Goal: Entertainment & Leisure: Consume media (video, audio)

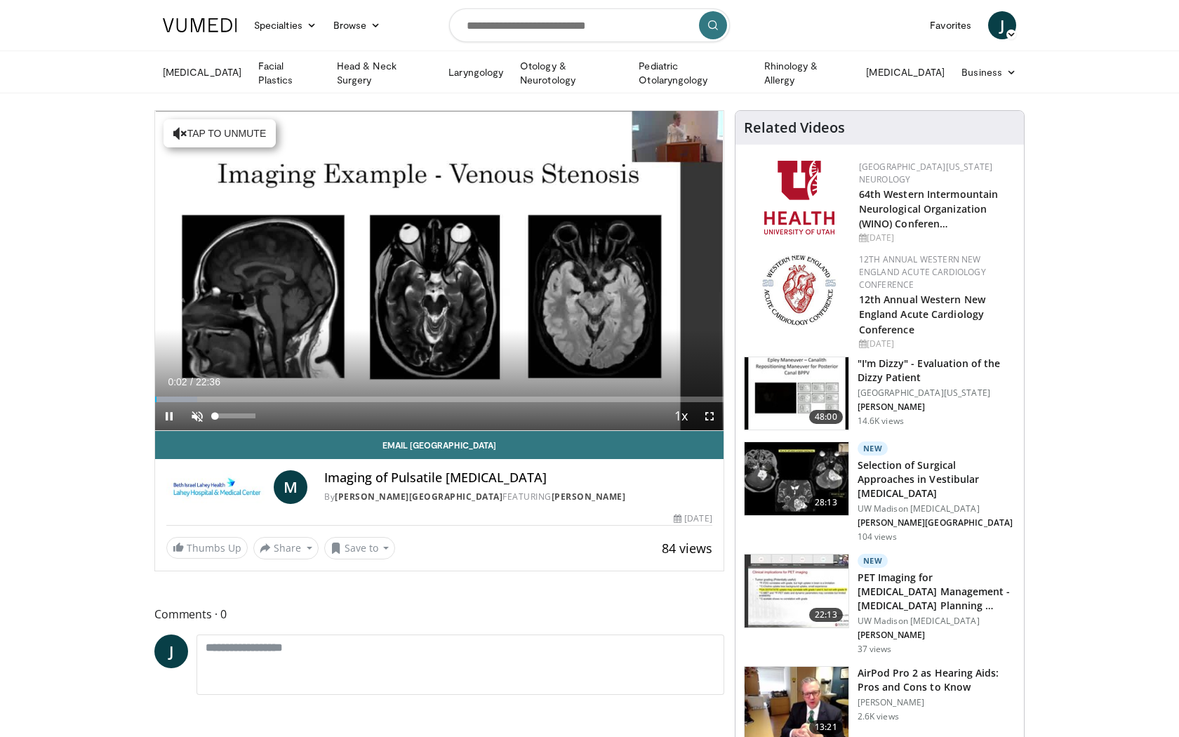
click at [198, 411] on span "Video Player" at bounding box center [197, 416] width 28 height 28
click at [710, 416] on span "Video Player" at bounding box center [709, 416] width 28 height 28
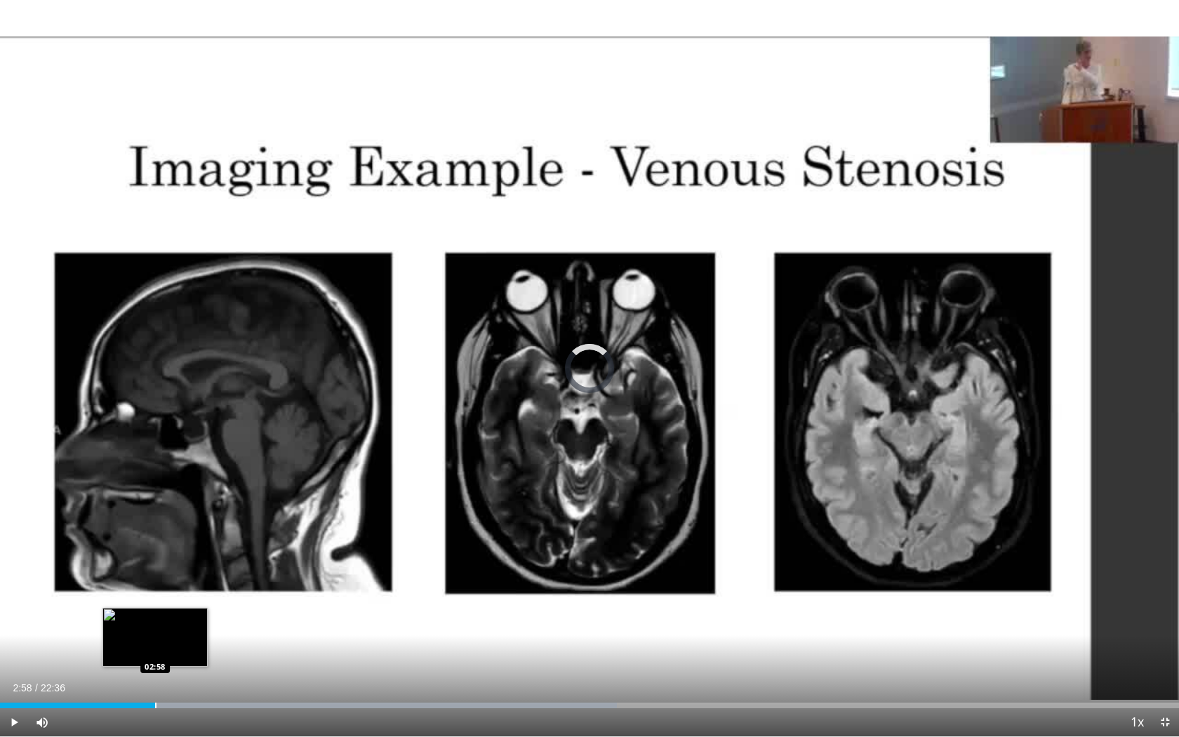
click at [155, 705] on div "Progress Bar" at bounding box center [155, 705] width 1 height 6
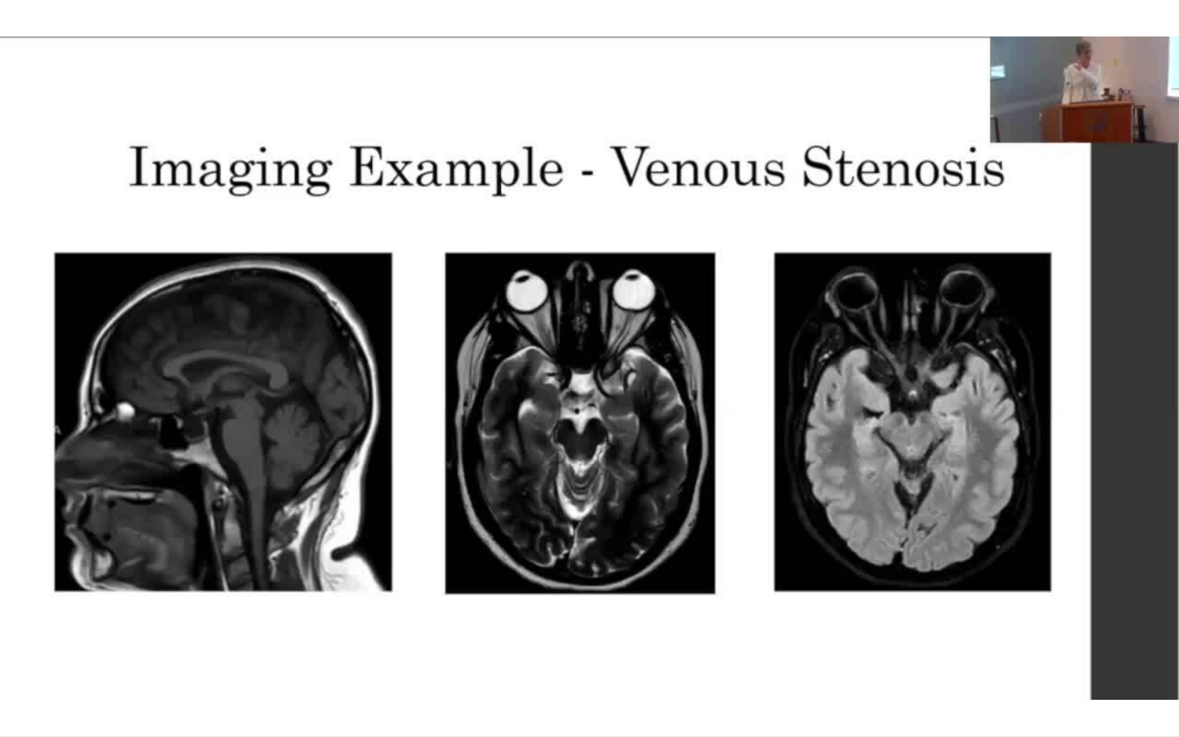
click at [170, 706] on div "10 seconds Tap to unmute" at bounding box center [589, 368] width 1179 height 736
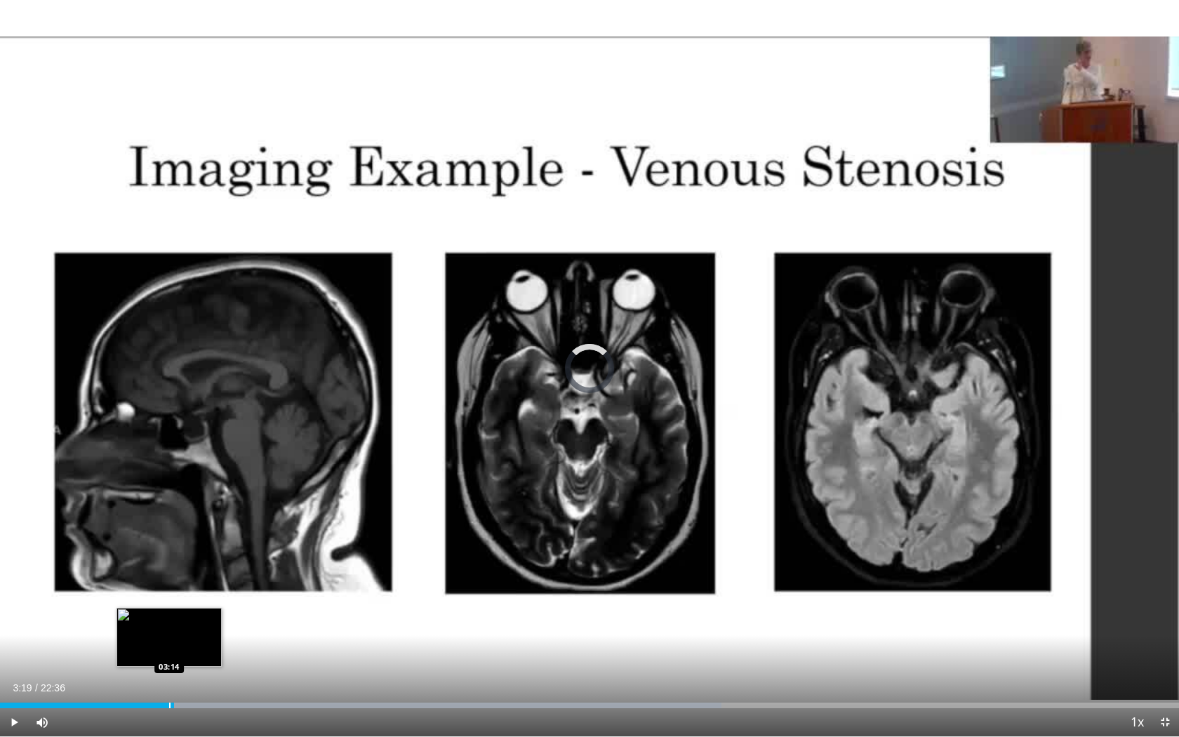
click at [169, 706] on div "Progress Bar" at bounding box center [169, 705] width 1 height 6
click at [18, 720] on span "Video Player" at bounding box center [14, 722] width 28 height 28
click at [156, 704] on div "Progress Bar" at bounding box center [156, 705] width 1 height 6
click at [13, 723] on span "Video Player" at bounding box center [14, 722] width 28 height 28
click at [16, 718] on span "Video Player" at bounding box center [14, 722] width 28 height 28
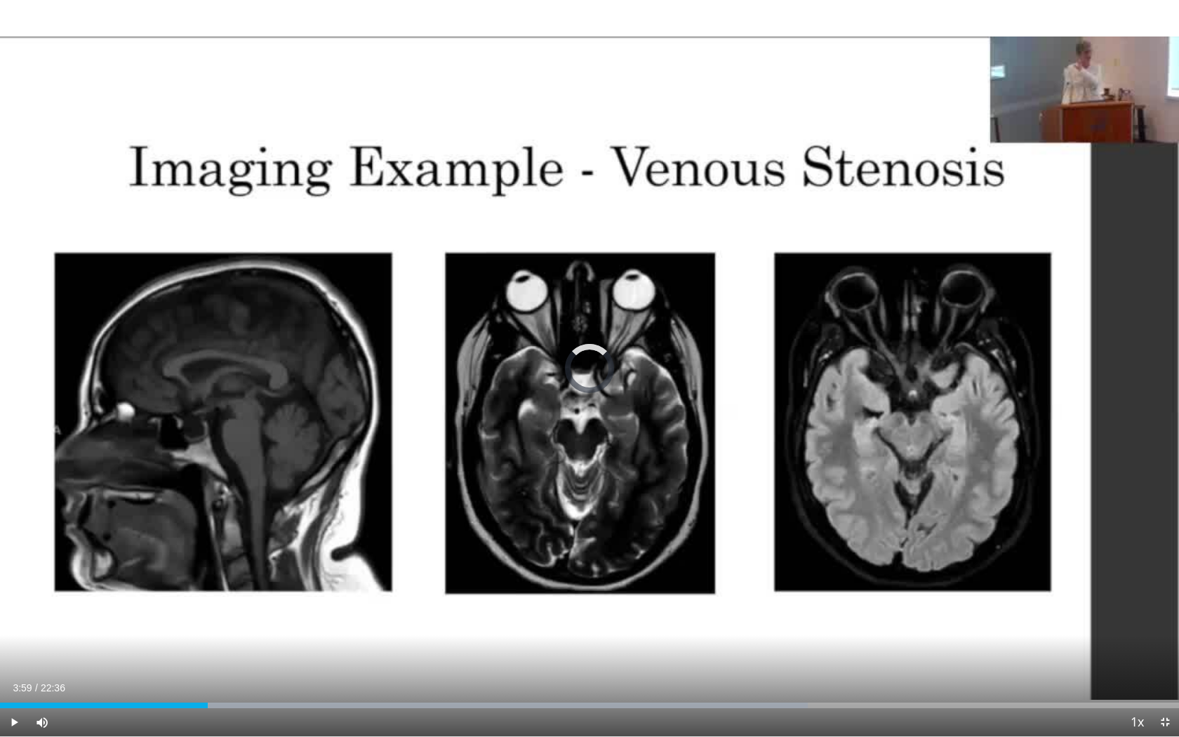
click at [208, 704] on div "Progress Bar" at bounding box center [208, 705] width 1 height 6
click at [211, 704] on div "Progress Bar" at bounding box center [211, 705] width 1 height 6
click at [14, 719] on span "Video Player" at bounding box center [14, 722] width 28 height 28
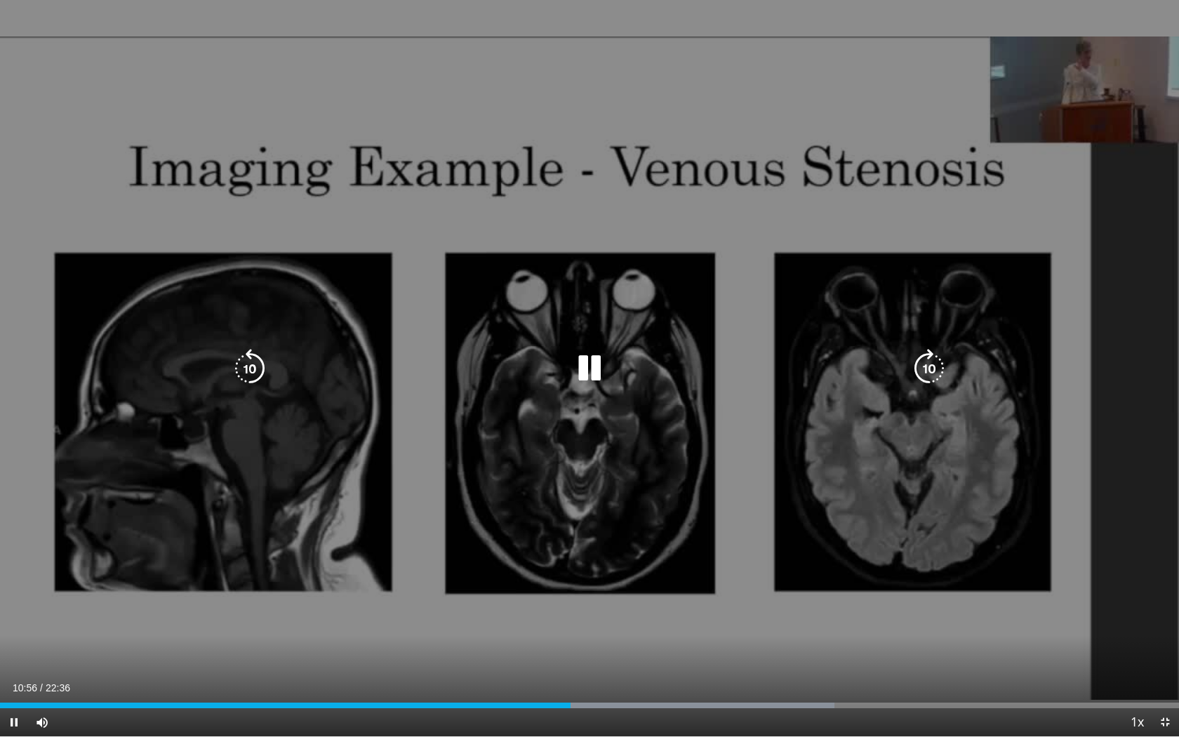
click at [593, 359] on icon "Video Player" at bounding box center [589, 368] width 39 height 39
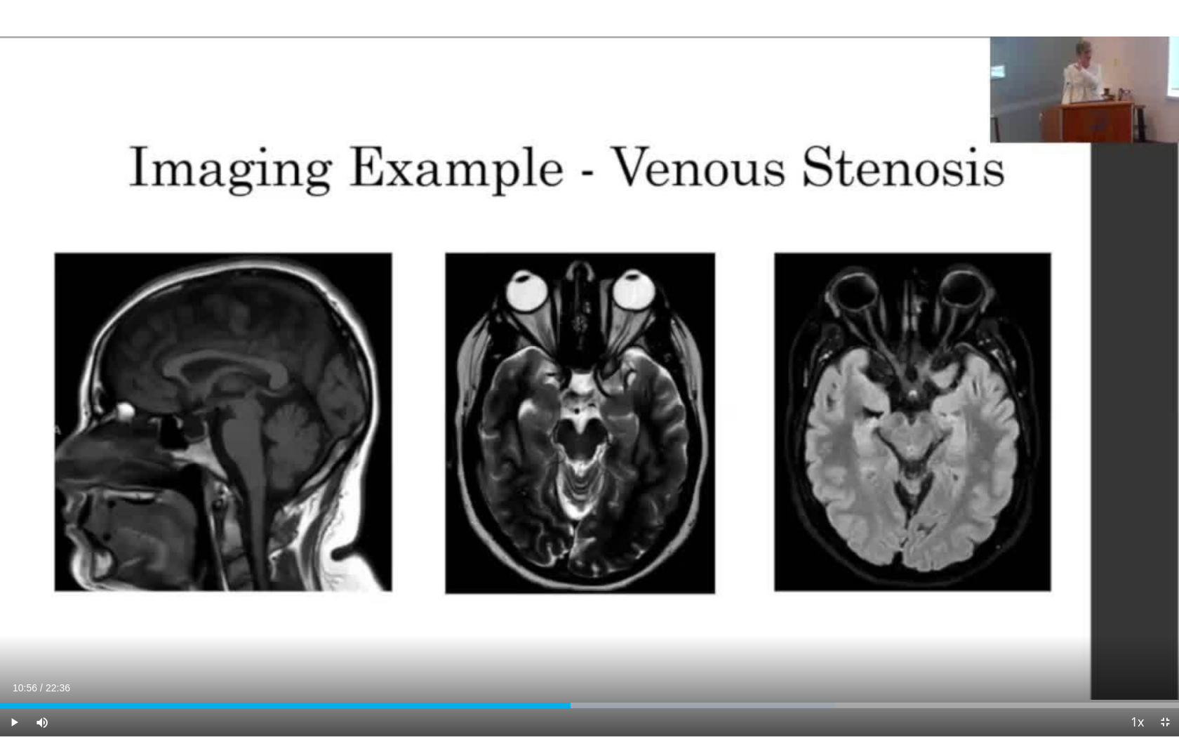
click at [14, 720] on span "Video Player" at bounding box center [14, 722] width 28 height 28
click at [13, 722] on span "Video Player" at bounding box center [14, 722] width 28 height 28
click at [15, 718] on span "Video Player" at bounding box center [14, 722] width 28 height 28
click at [13, 720] on span "Video Player" at bounding box center [14, 722] width 28 height 28
click at [15, 722] on span "Video Player" at bounding box center [14, 722] width 28 height 28
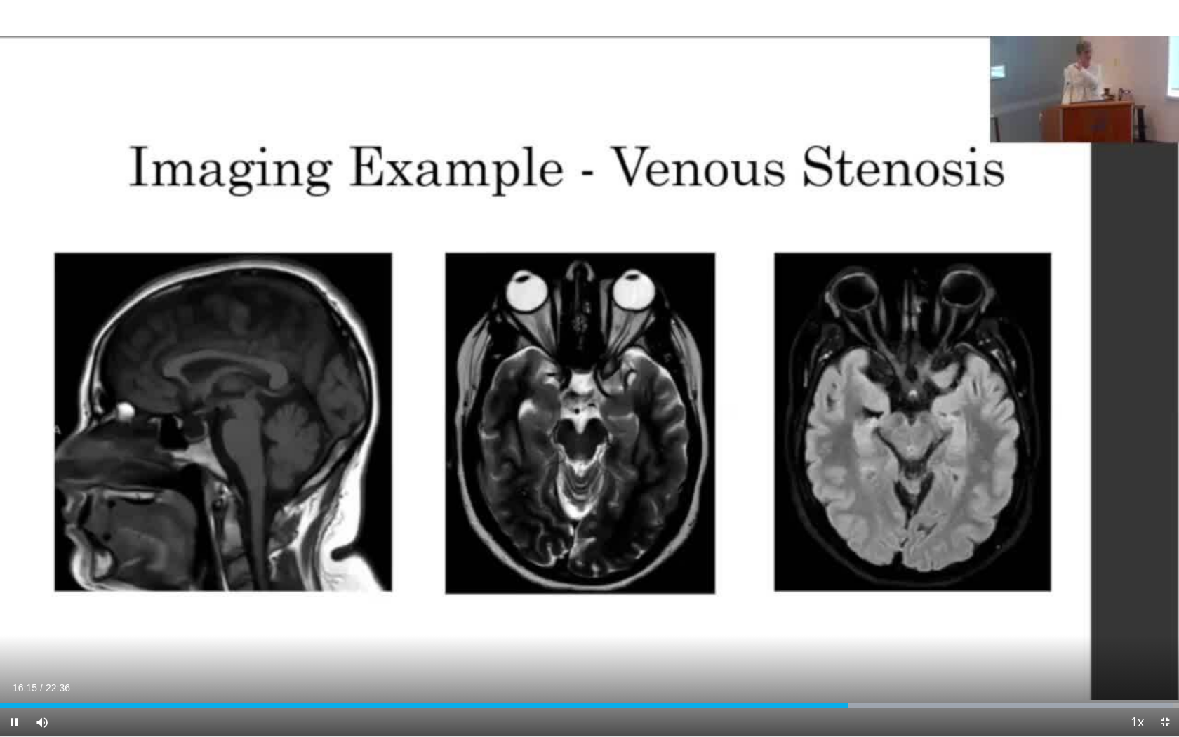
click at [1167, 720] on span "Video Player" at bounding box center [1165, 722] width 28 height 28
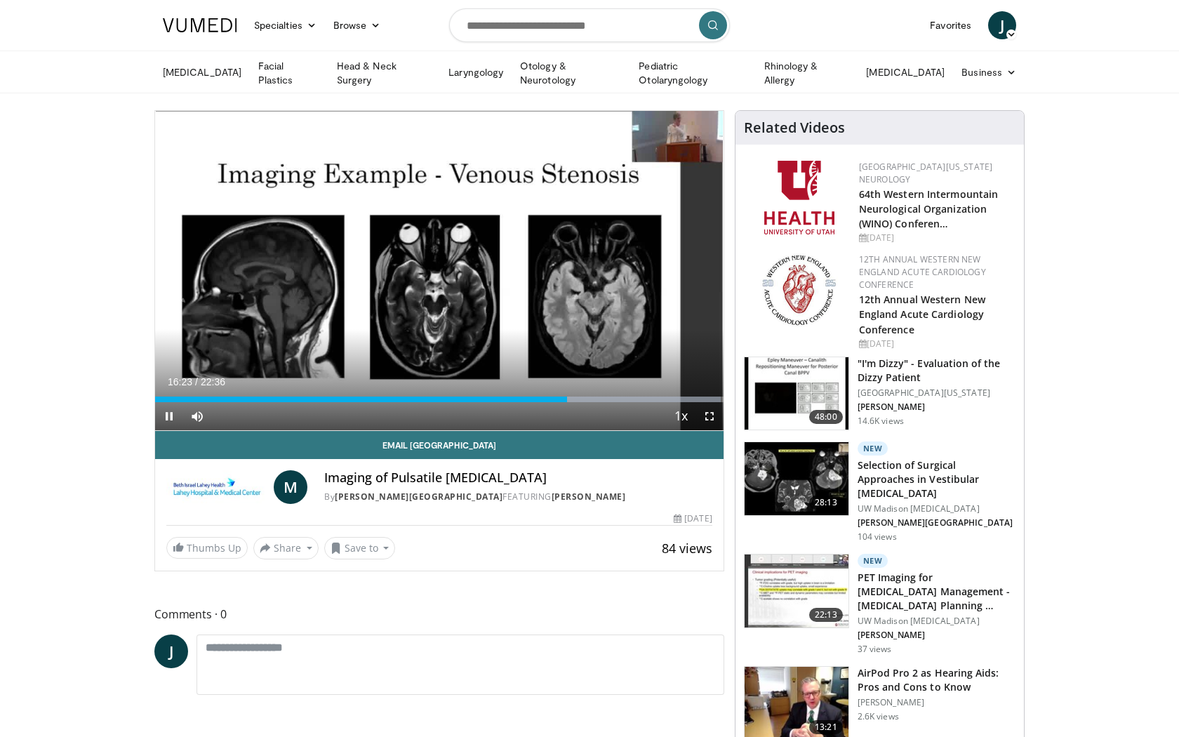
click at [168, 413] on span "Video Player" at bounding box center [169, 416] width 28 height 28
